Goal: Information Seeking & Learning: Learn about a topic

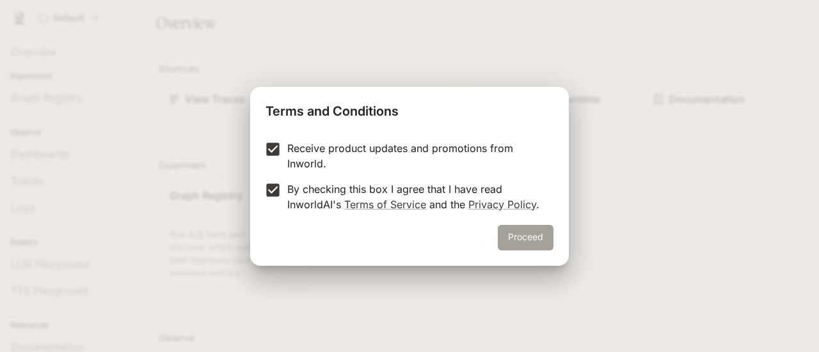
click at [506, 233] on button "Proceed" at bounding box center [526, 238] width 56 height 26
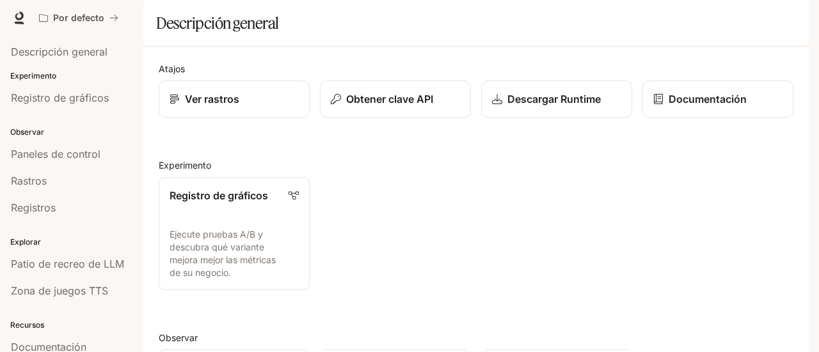
click at [413, 183] on div "Atajos Ver rastros Obtener clave API Descargar Runtime Documentación Experiment…" at bounding box center [476, 349] width 634 height 574
click at [694, 106] on font "Documentación" at bounding box center [707, 99] width 79 height 13
